Goal: Task Accomplishment & Management: Use online tool/utility

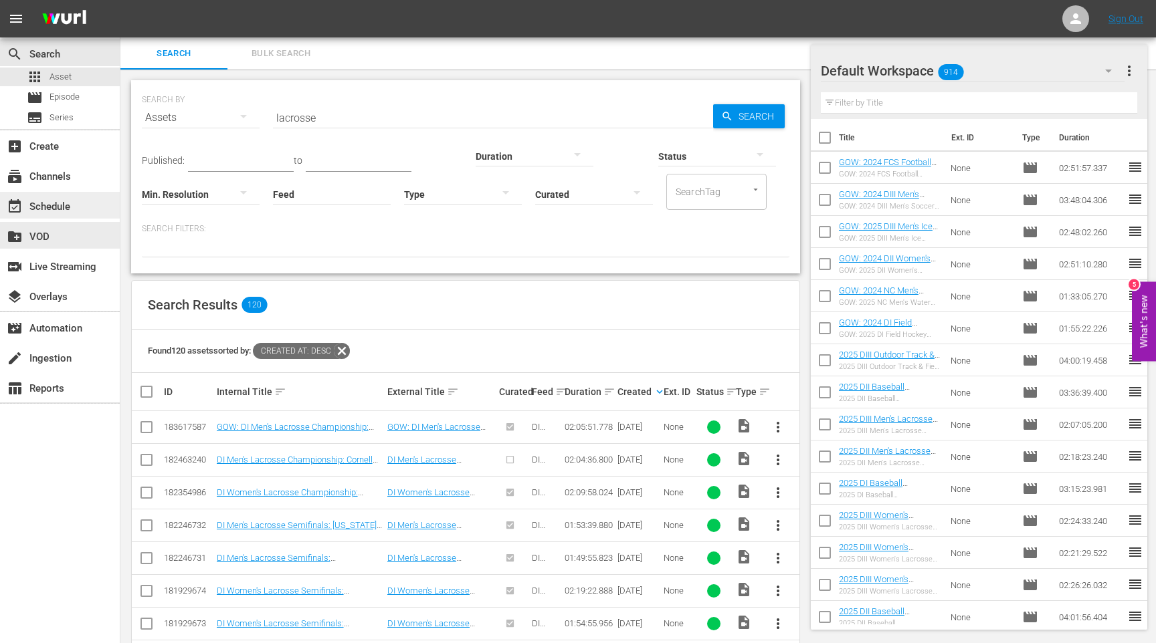
scroll to position [481, 0]
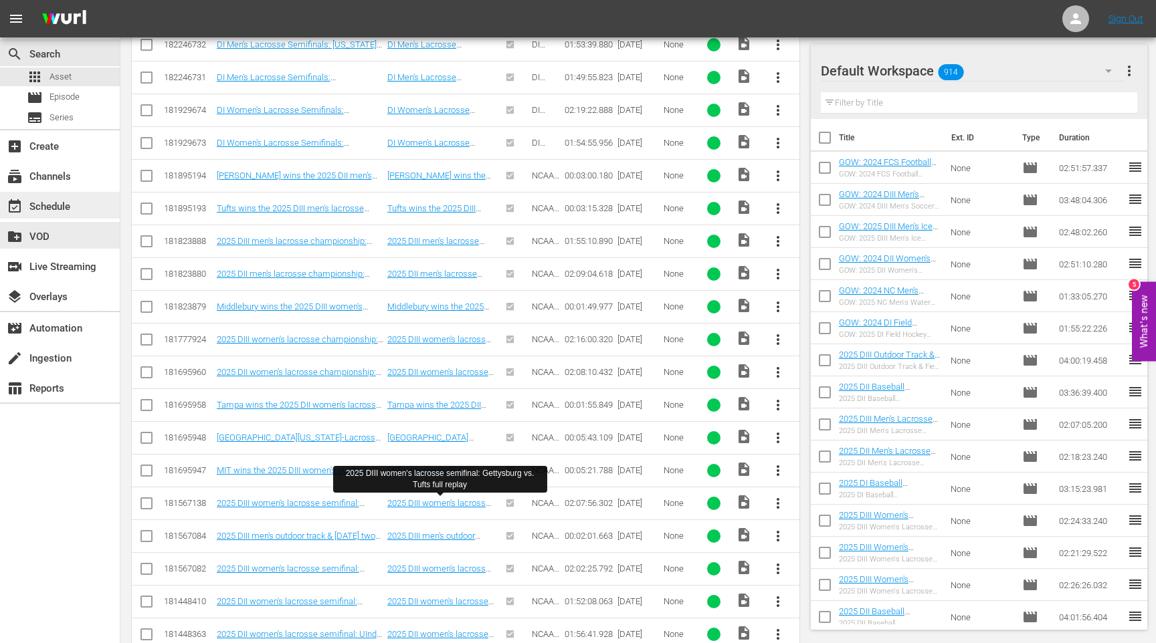
click at [71, 204] on div "event_available Schedule" at bounding box center [37, 205] width 75 height 12
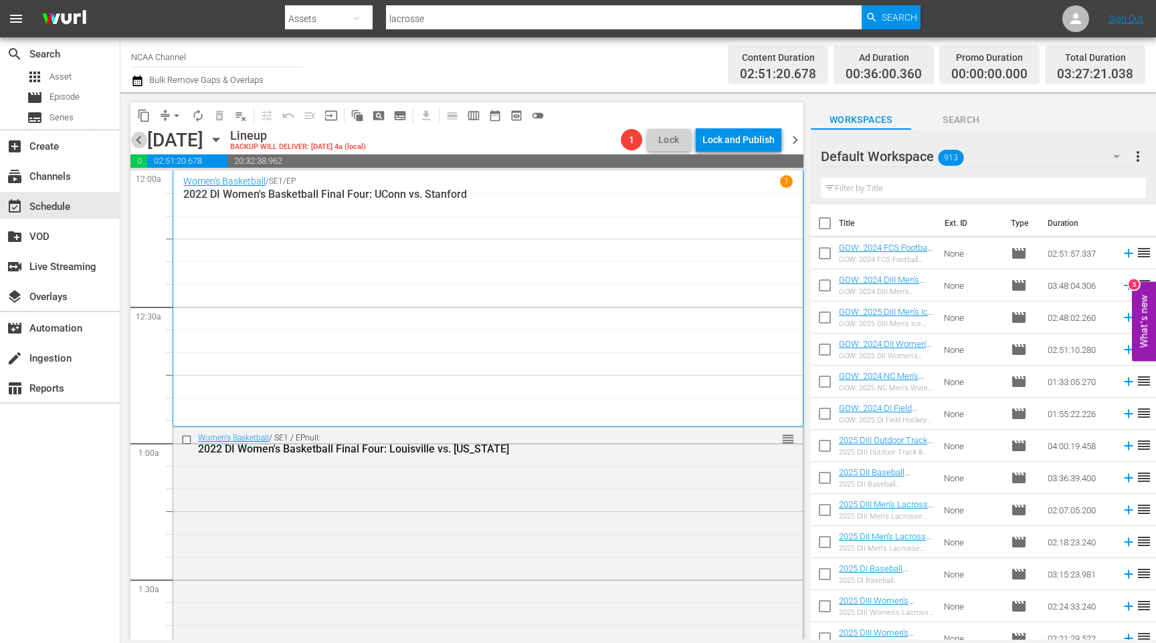
click at [140, 140] on span "chevron_left" at bounding box center [138, 140] width 17 height 17
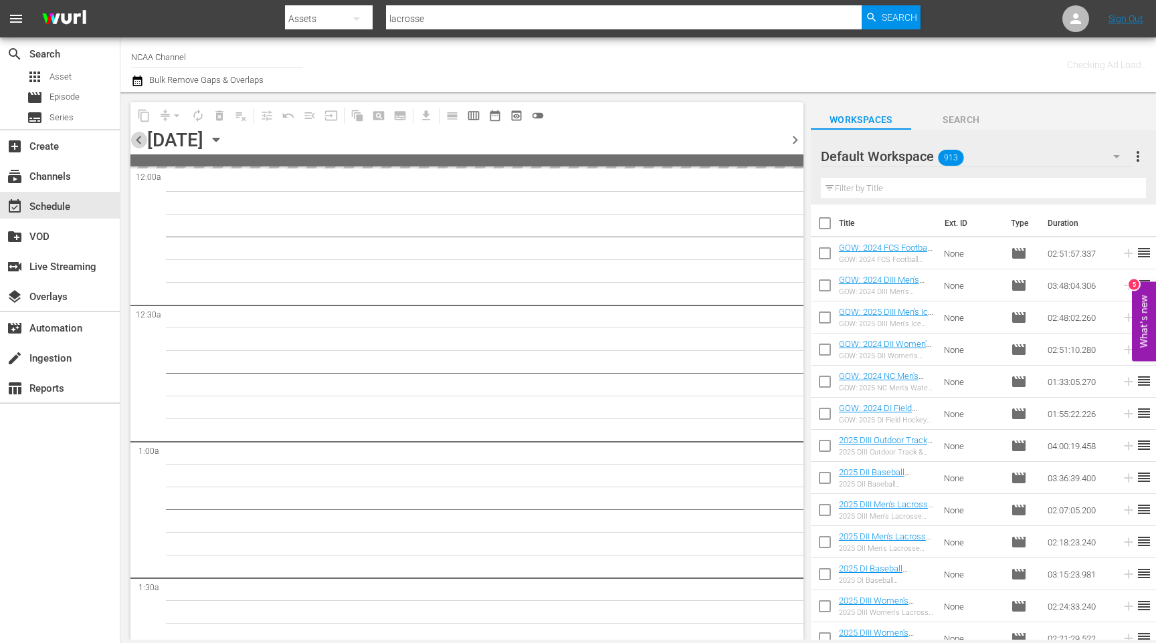
click at [140, 140] on span "chevron_left" at bounding box center [138, 140] width 17 height 17
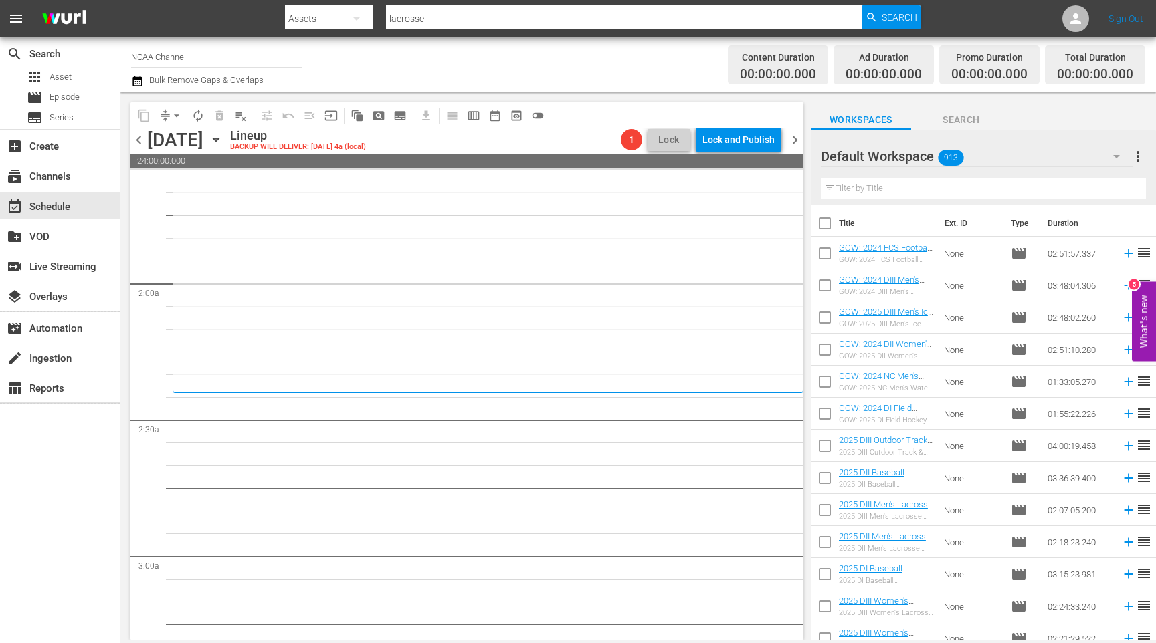
scroll to position [441, 0]
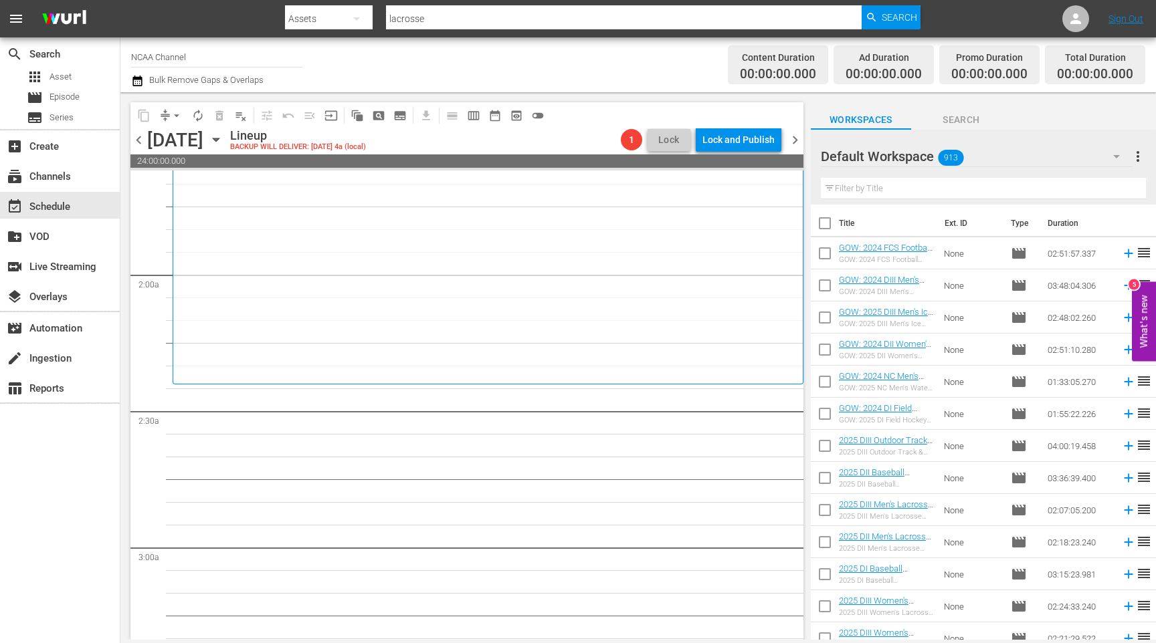
click at [960, 193] on input "text" at bounding box center [983, 188] width 325 height 21
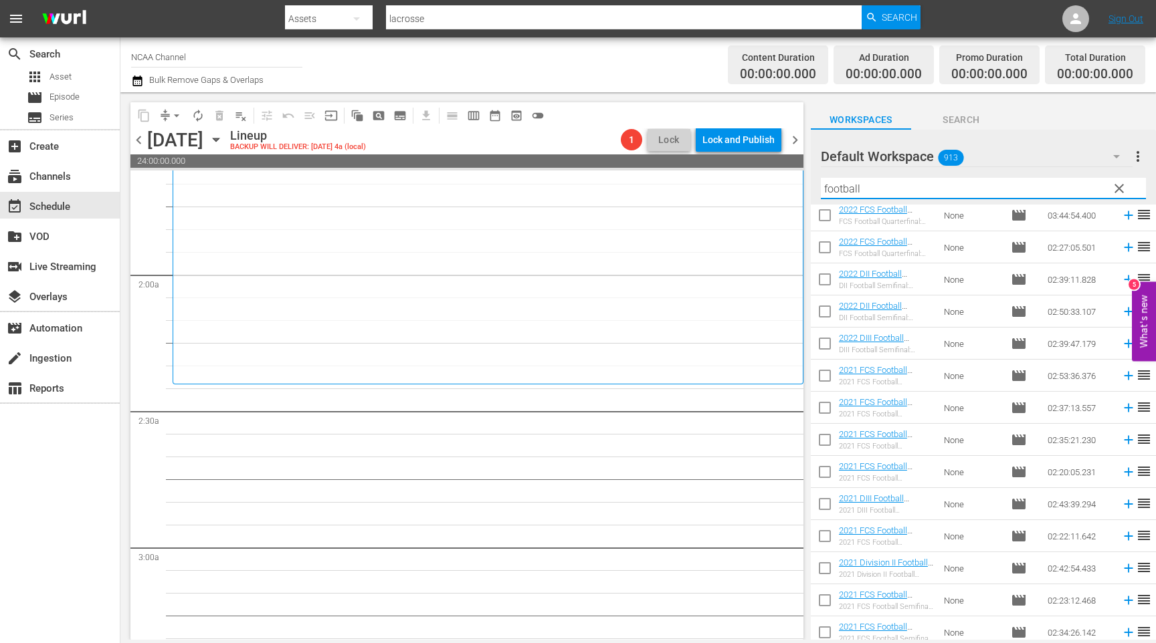
scroll to position [1201, 0]
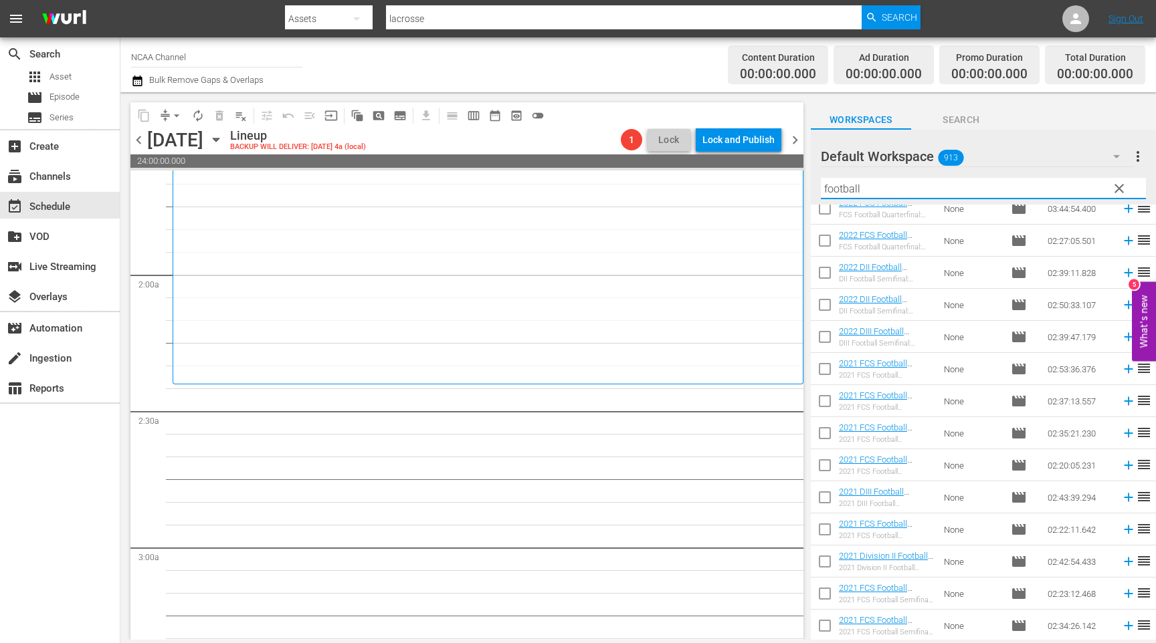
type input "football"
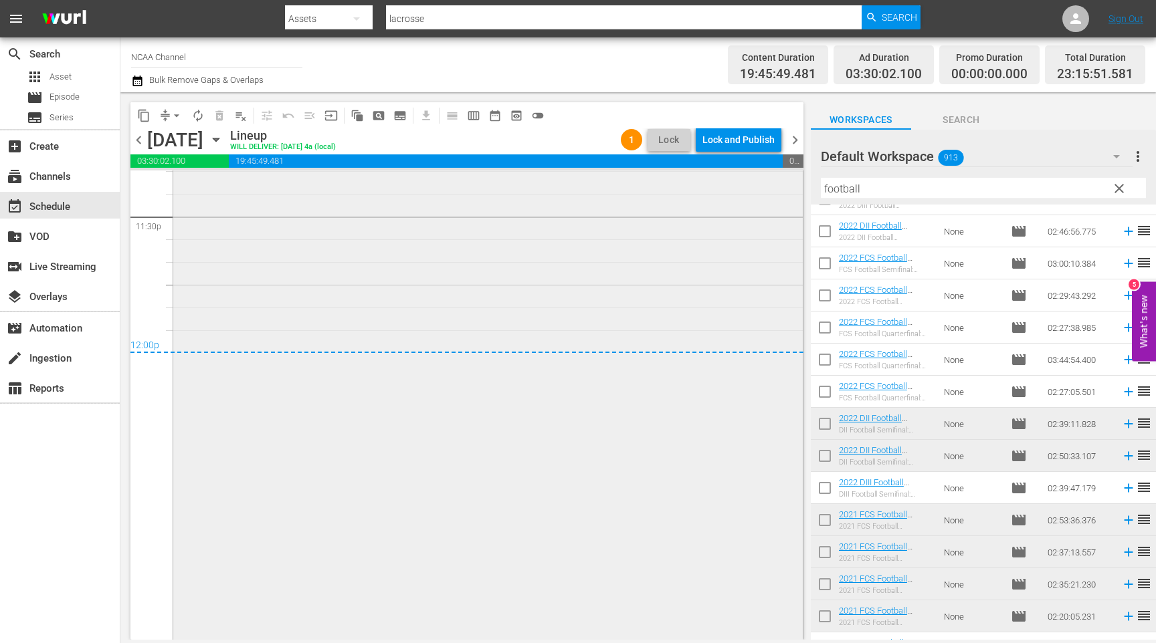
scroll to position [6361, 0]
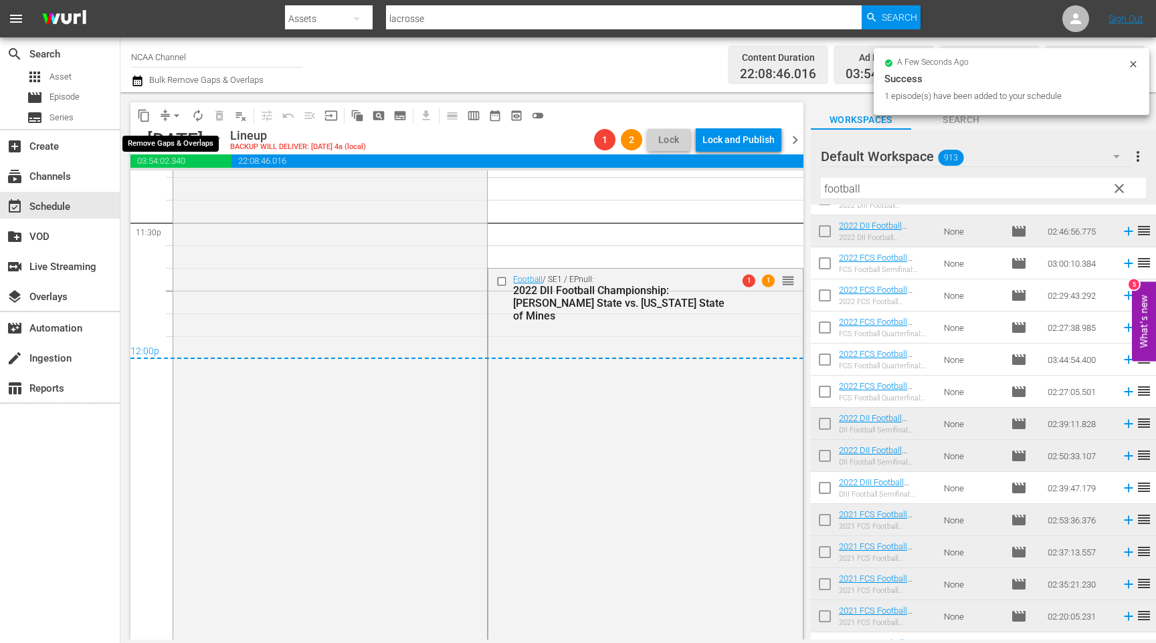
click at [178, 121] on span "arrow_drop_down" at bounding box center [176, 115] width 13 height 13
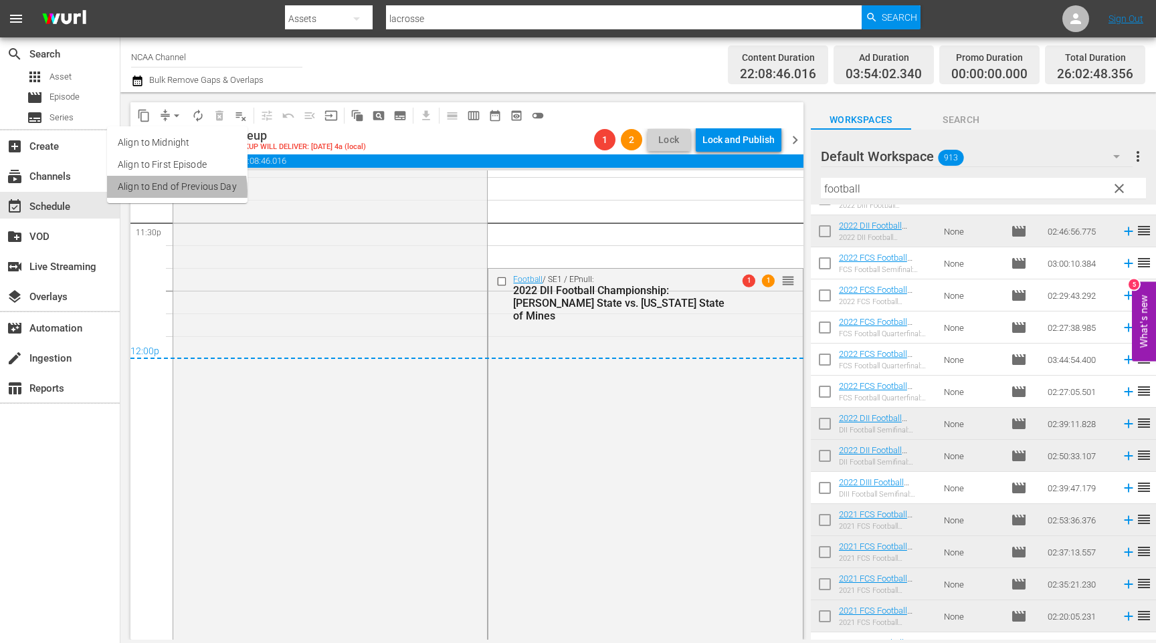
click at [157, 191] on li "Align to End of Previous Day" at bounding box center [177, 187] width 140 height 22
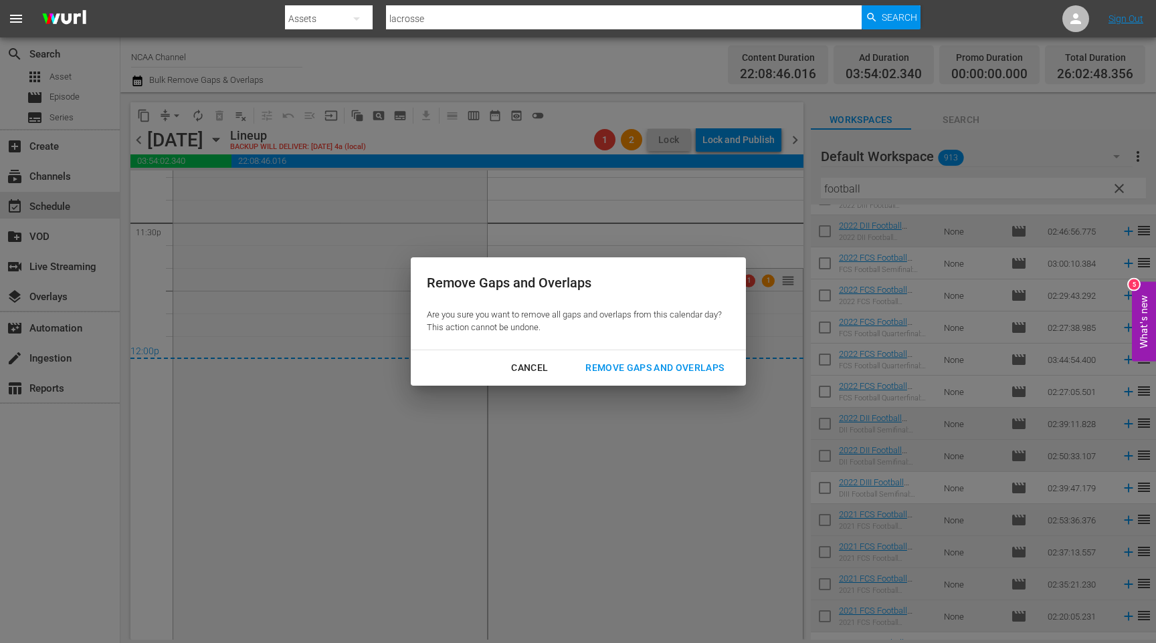
click at [702, 371] on div "Remove Gaps and Overlaps" at bounding box center [655, 368] width 160 height 17
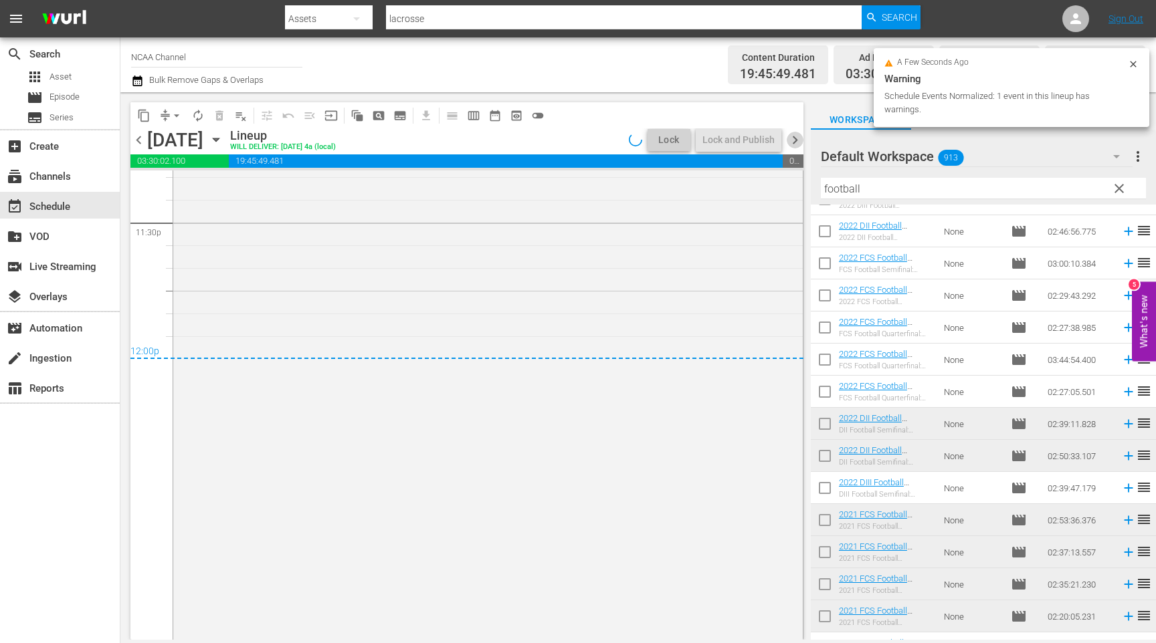
click at [796, 142] on span "chevron_right" at bounding box center [795, 140] width 17 height 17
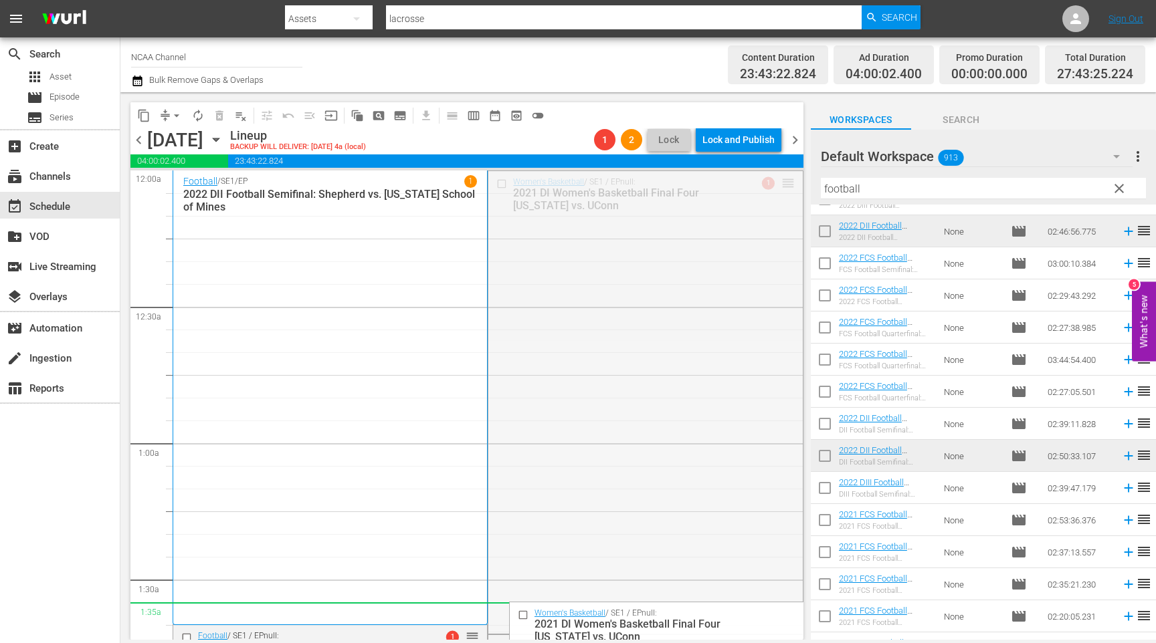
drag, startPoint x: 787, startPoint y: 183, endPoint x: 720, endPoint y: 619, distance: 440.4
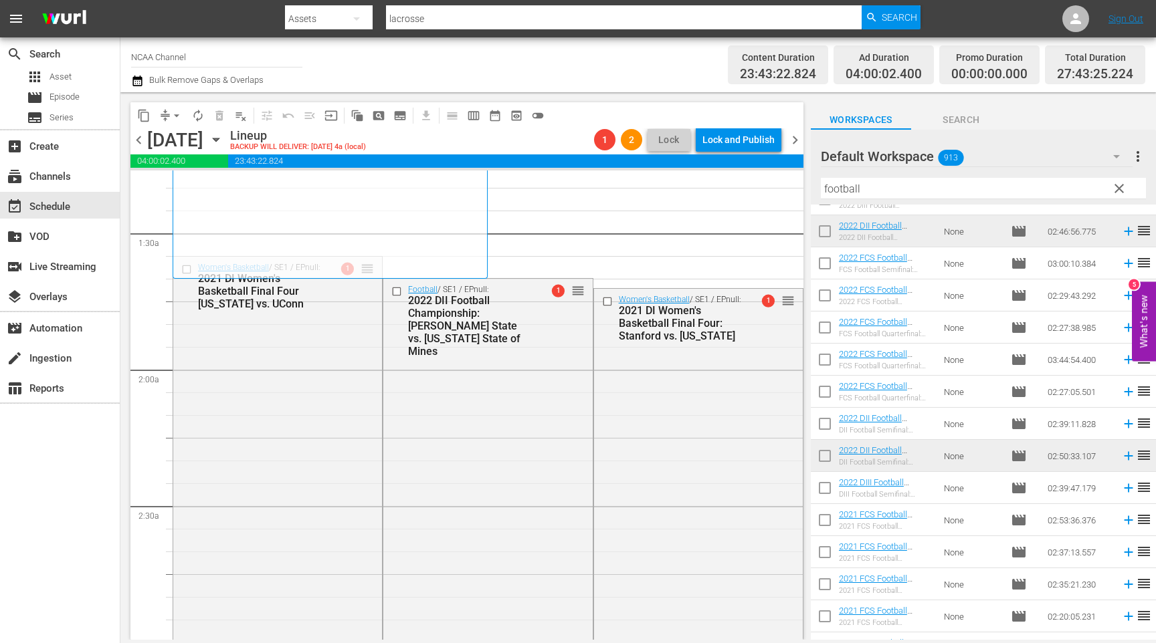
scroll to position [349, 0]
click at [338, 361] on div "Women's Basketball / SE1 / EPnull: 2021 DI Women's Basketball Final Four [US_ST…" at bounding box center [277, 484] width 209 height 460
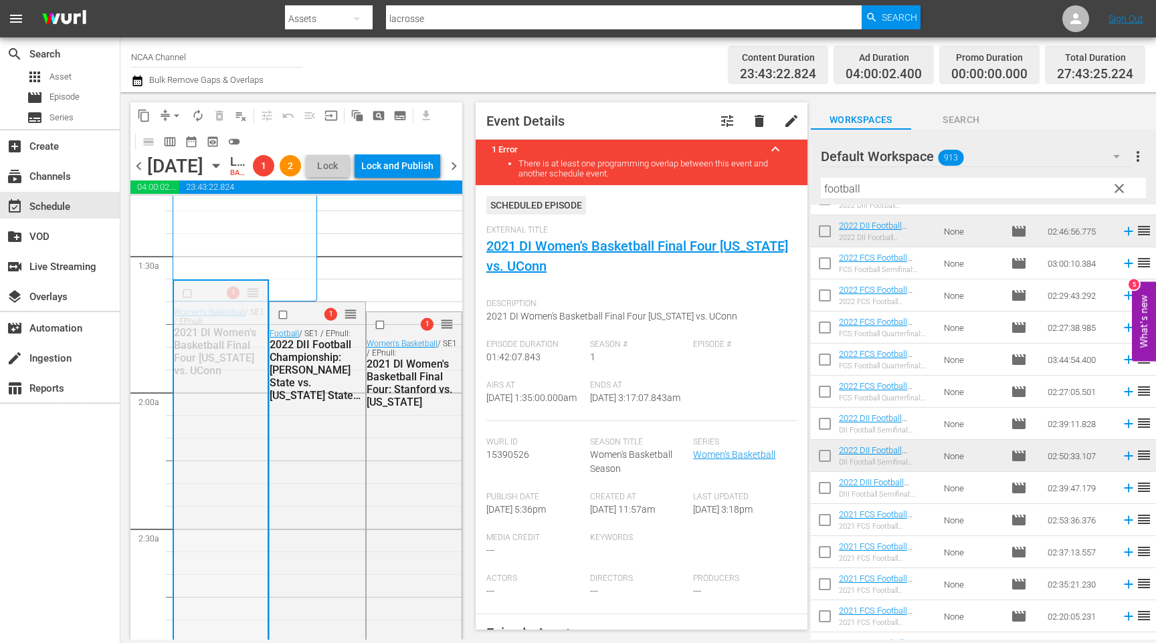
drag, startPoint x: 255, startPoint y: 334, endPoint x: 245, endPoint y: 530, distance: 196.9
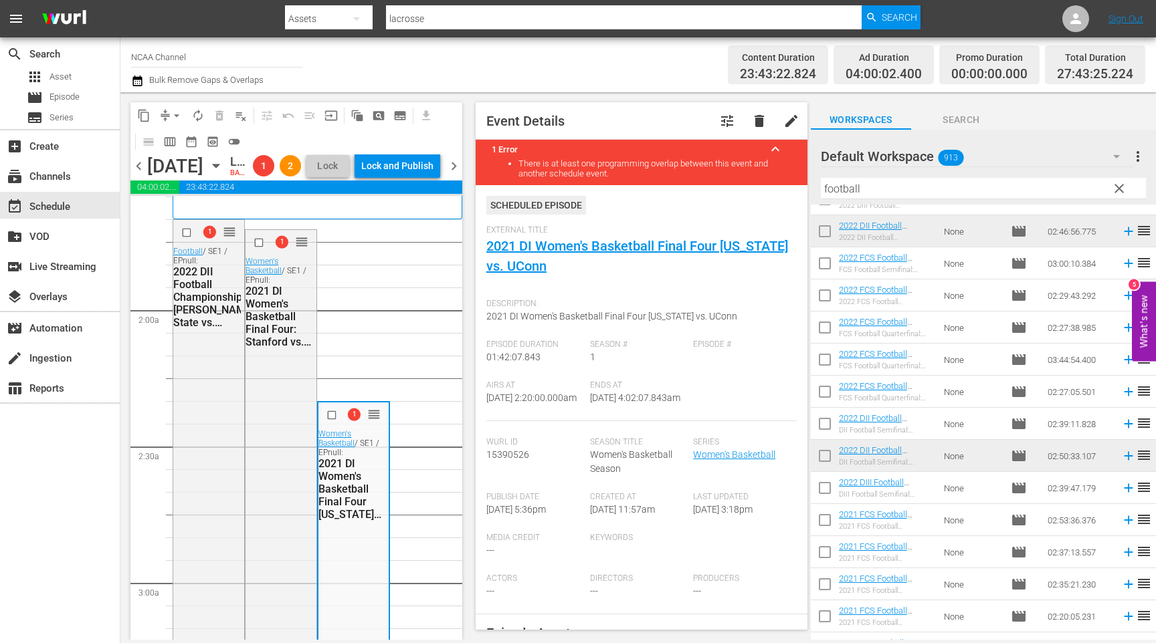
scroll to position [429, 0]
drag, startPoint x: 304, startPoint y: 289, endPoint x: 300, endPoint y: 431, distance: 141.8
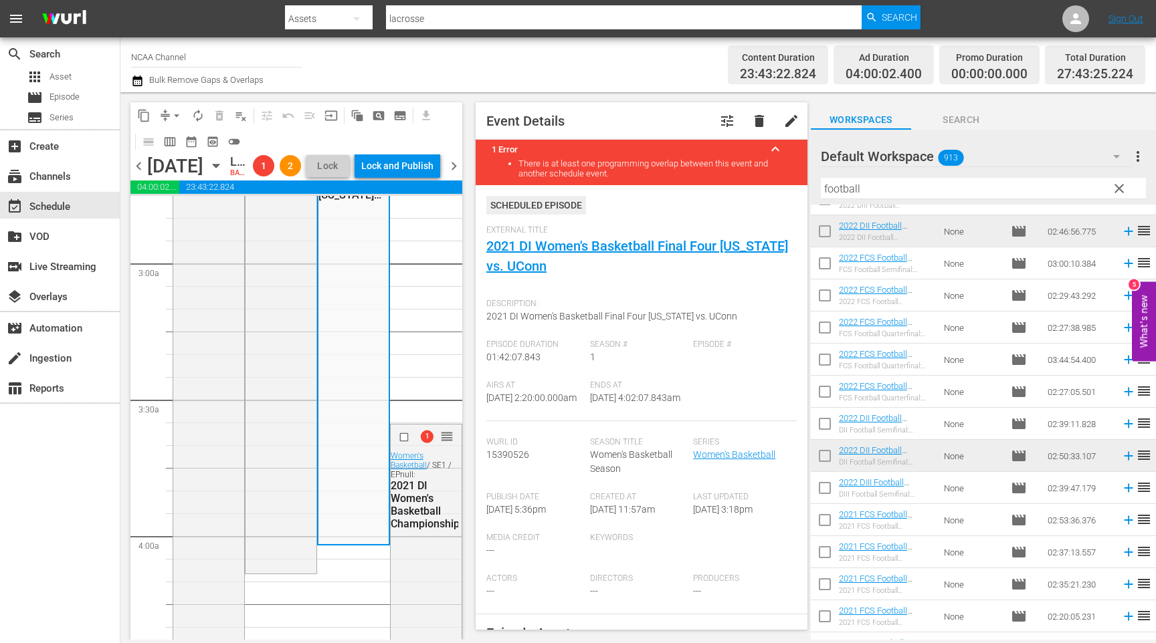
scroll to position [221, 0]
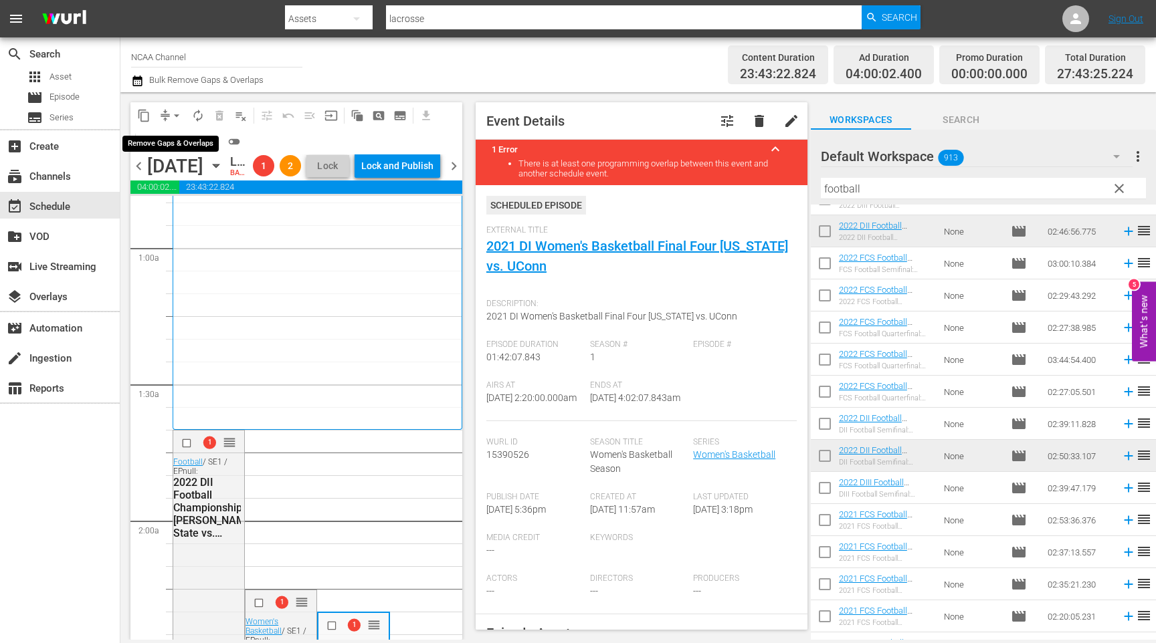
click at [177, 109] on span "arrow_drop_down" at bounding box center [176, 115] width 13 height 13
click at [215, 189] on li "Align to End of Previous Day" at bounding box center [177, 187] width 140 height 22
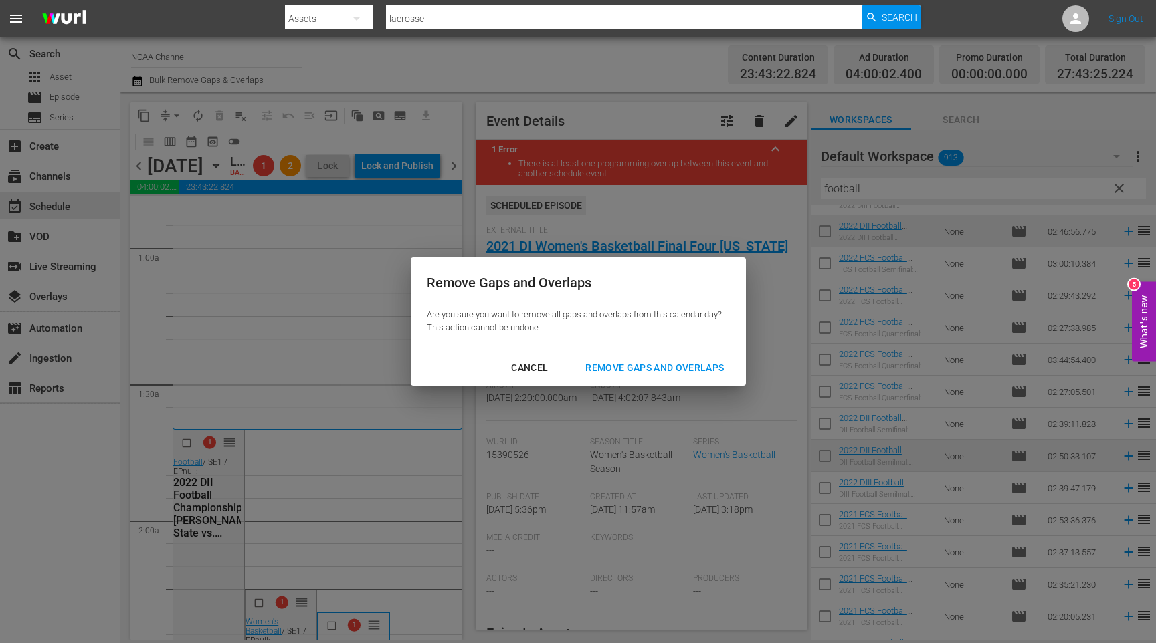
click at [662, 360] on div "Remove Gaps and Overlaps" at bounding box center [655, 368] width 160 height 17
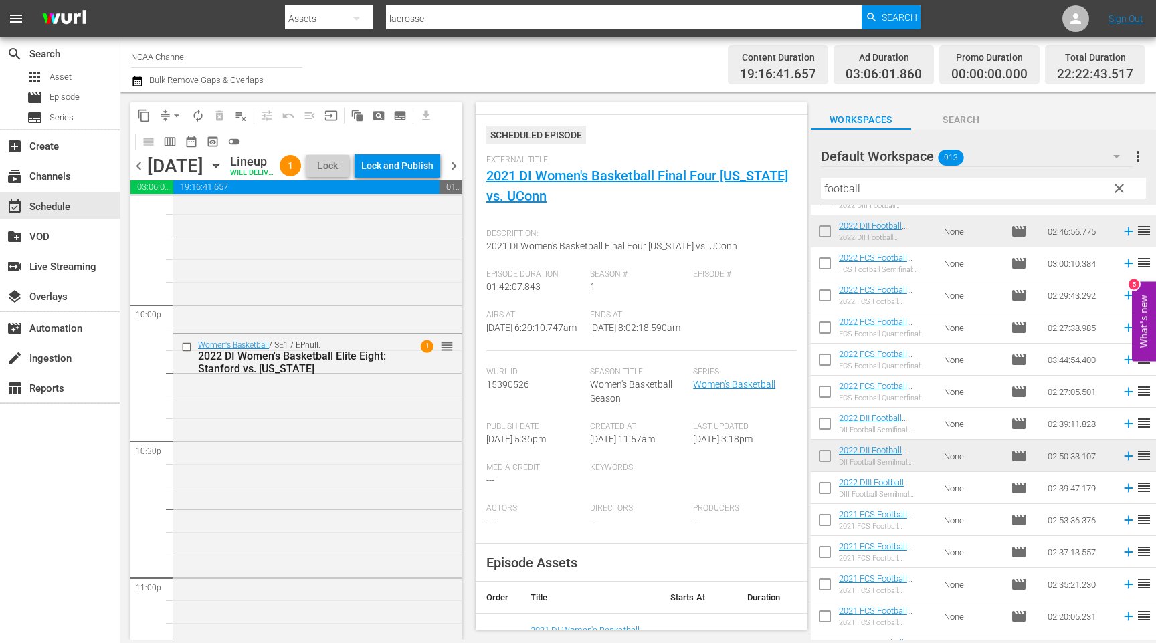
scroll to position [6161, 0]
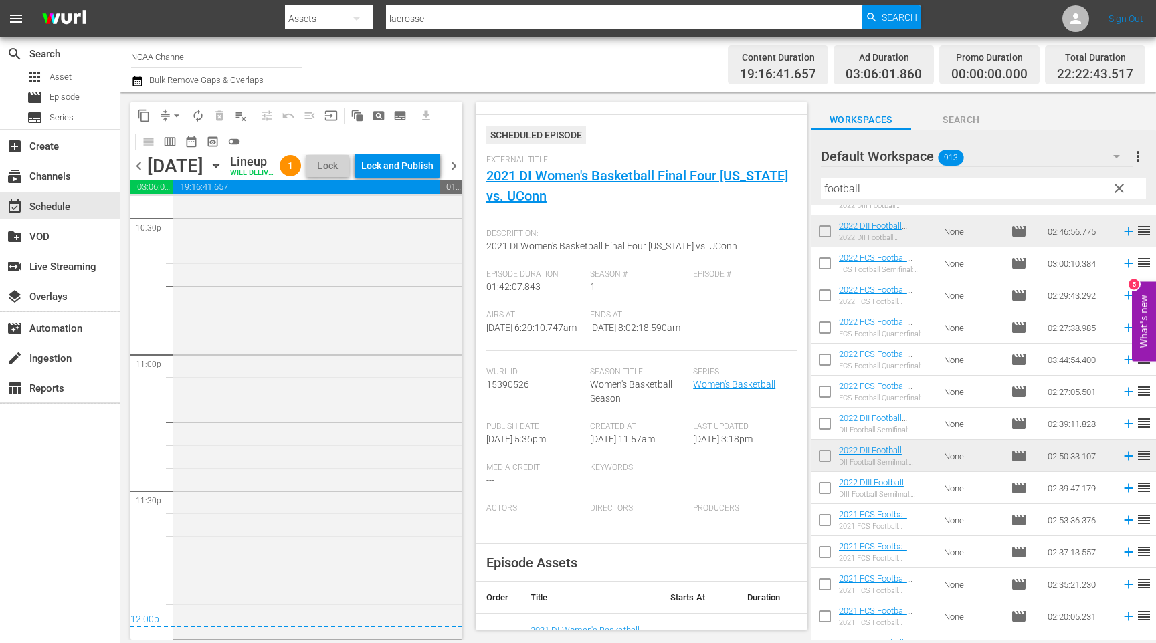
click at [454, 175] on span "chevron_right" at bounding box center [453, 166] width 17 height 17
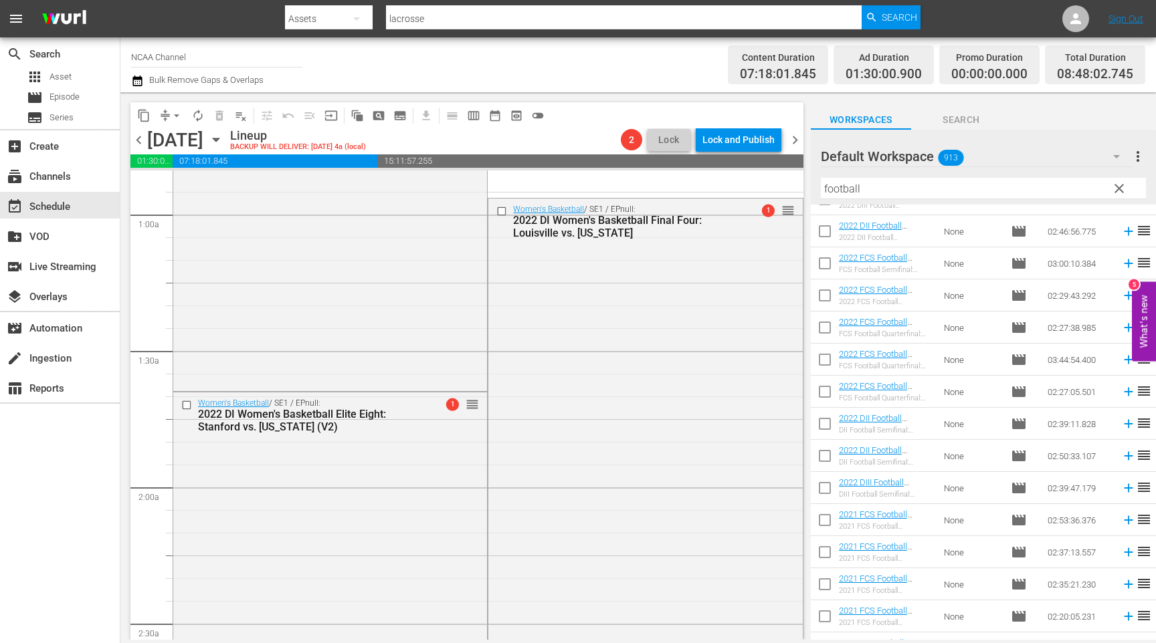
scroll to position [219, 0]
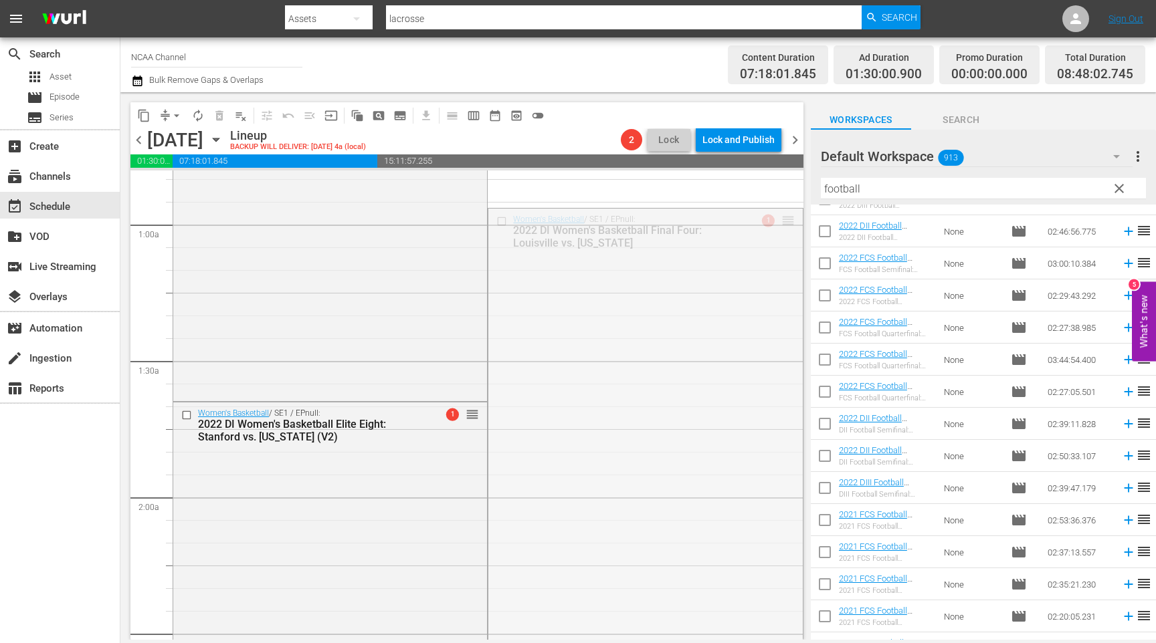
drag, startPoint x: 785, startPoint y: 221, endPoint x: 682, endPoint y: 511, distance: 307.6
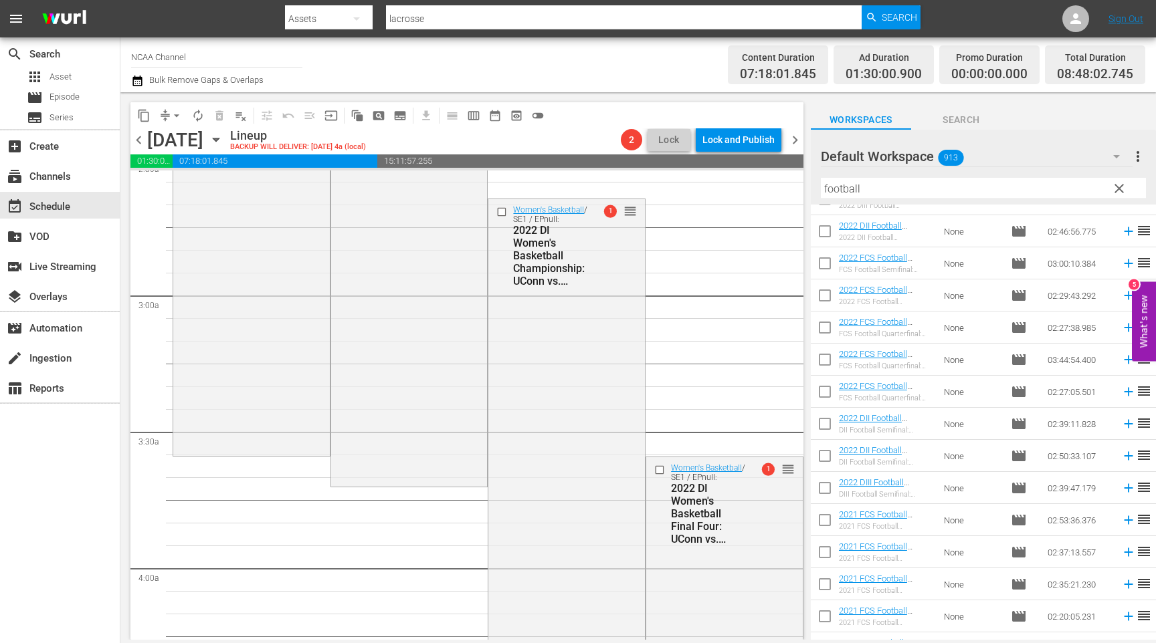
scroll to position [692, 0]
drag, startPoint x: 629, startPoint y: 213, endPoint x: 591, endPoint y: 579, distance: 367.2
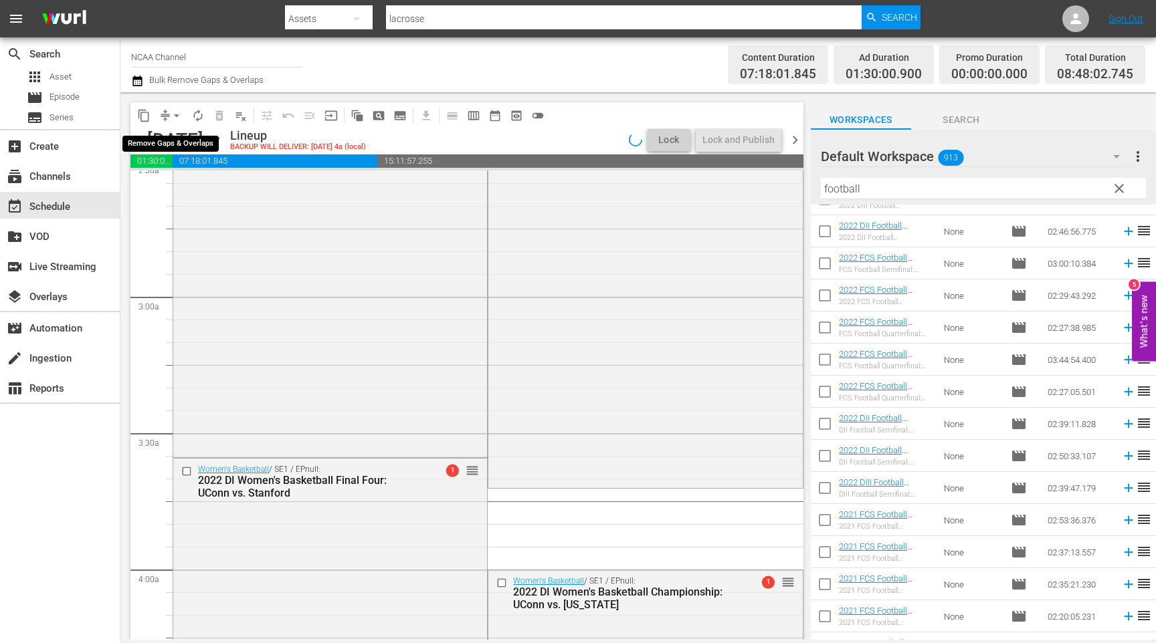
click at [177, 118] on span "arrow_drop_down" at bounding box center [176, 115] width 13 height 13
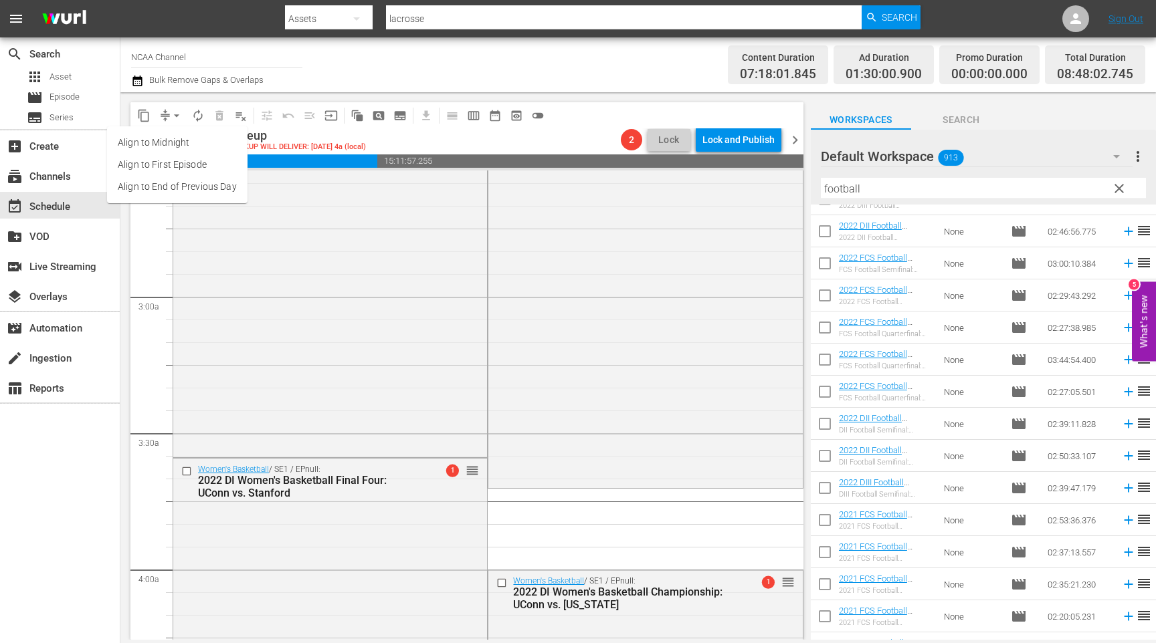
click at [197, 191] on li "Align to End of Previous Day" at bounding box center [177, 187] width 140 height 22
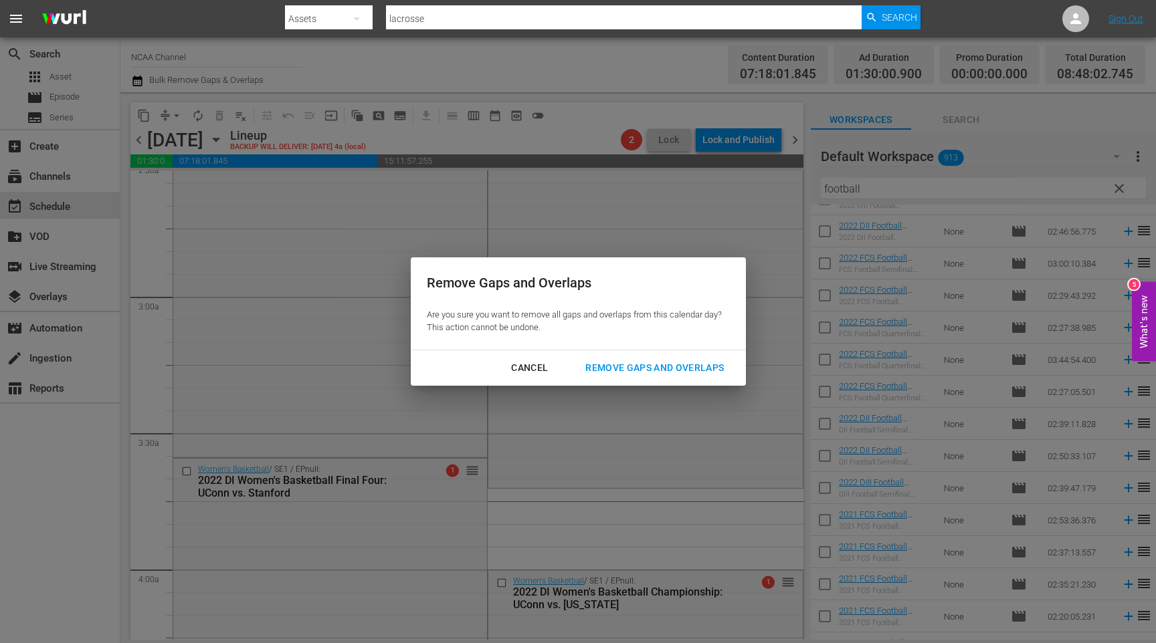
click at [680, 367] on div "Remove Gaps and Overlaps" at bounding box center [655, 368] width 160 height 17
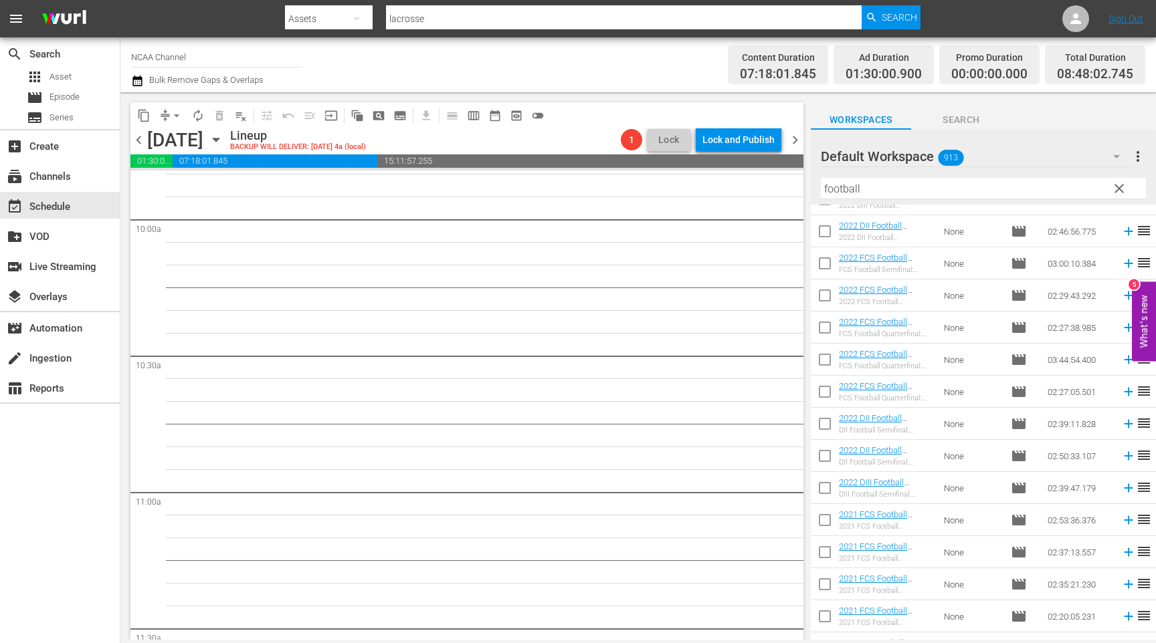
scroll to position [2202, 0]
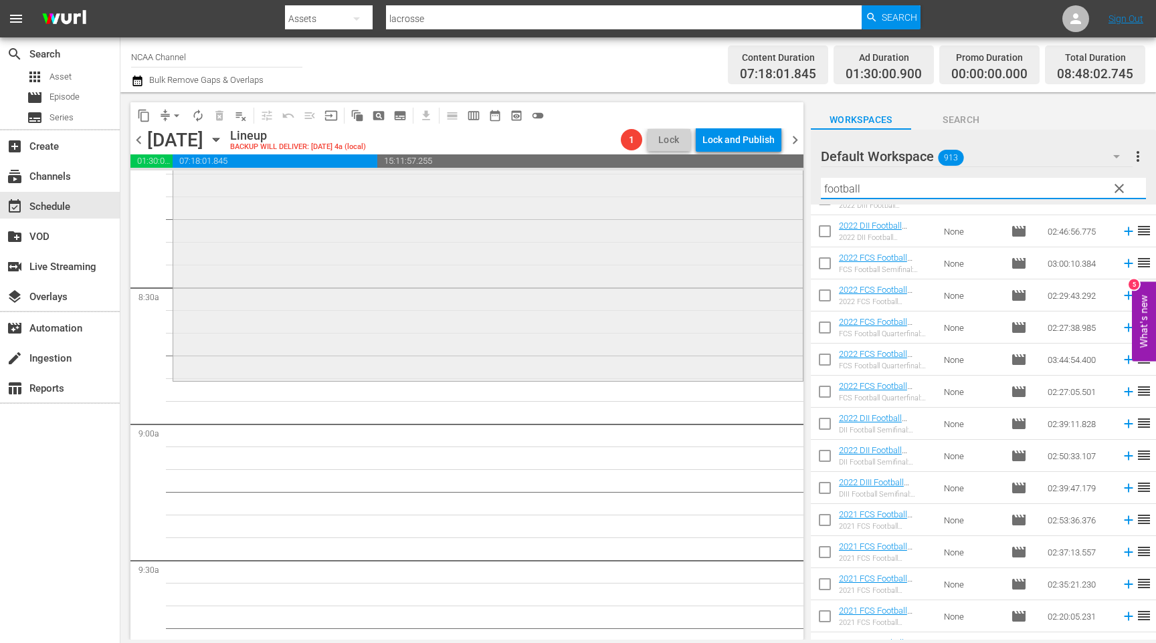
drag, startPoint x: 981, startPoint y: 191, endPoint x: 609, endPoint y: 191, distance: 371.9
click at [609, 191] on div "content_copy compress arrow_drop_down autorenew_outlined delete_forever_outline…" at bounding box center [637, 366] width 1035 height 548
type input "soccer"
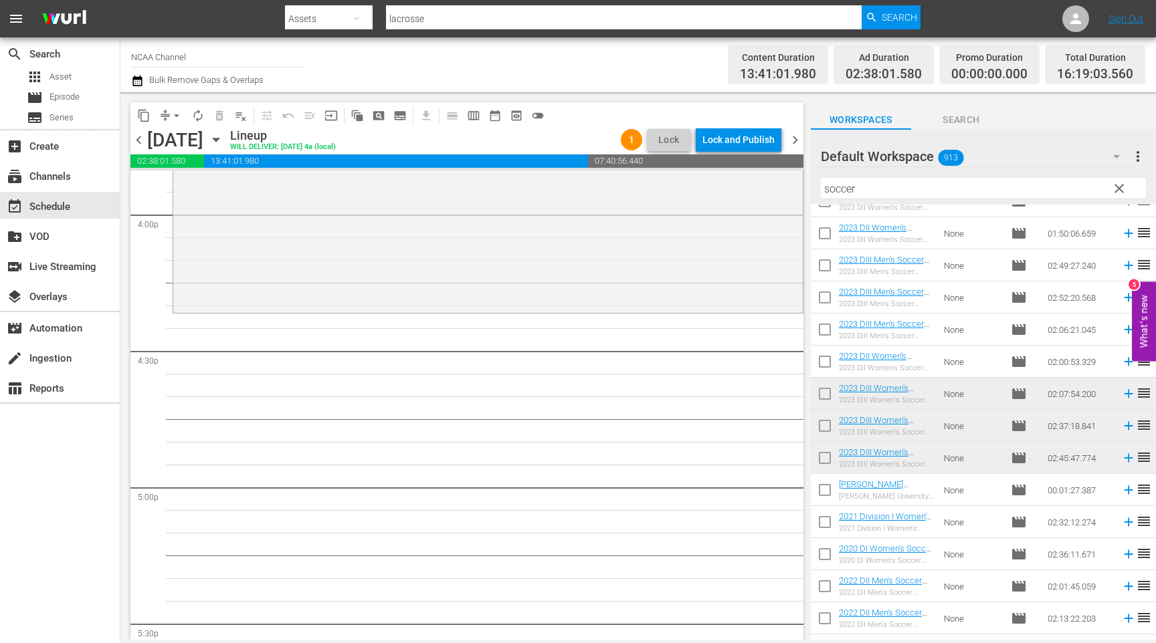
scroll to position [4319, 0]
